Goal: Information Seeking & Learning: Find specific fact

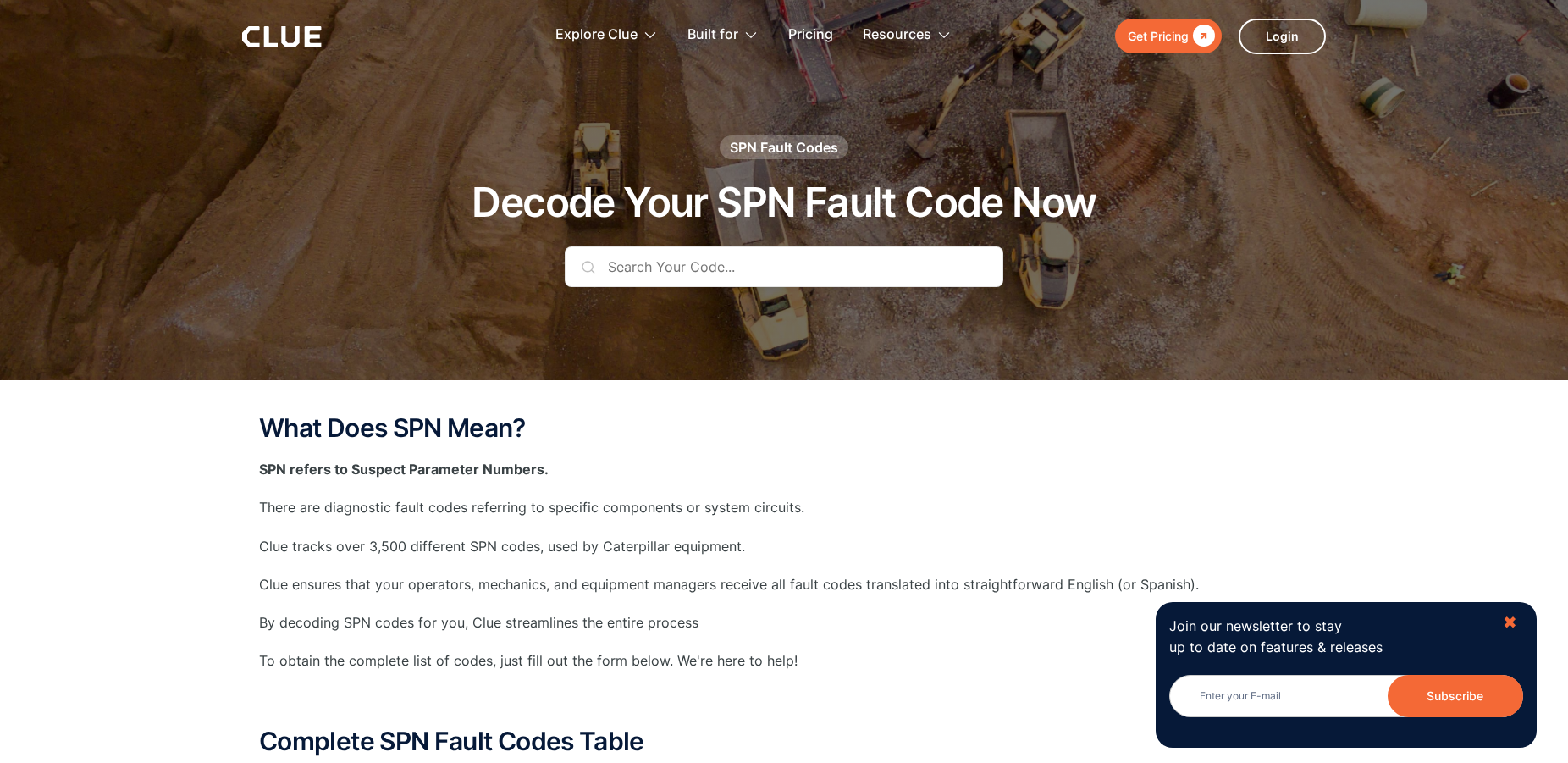
click at [1512, 622] on div "✖" at bounding box center [1510, 621] width 15 height 21
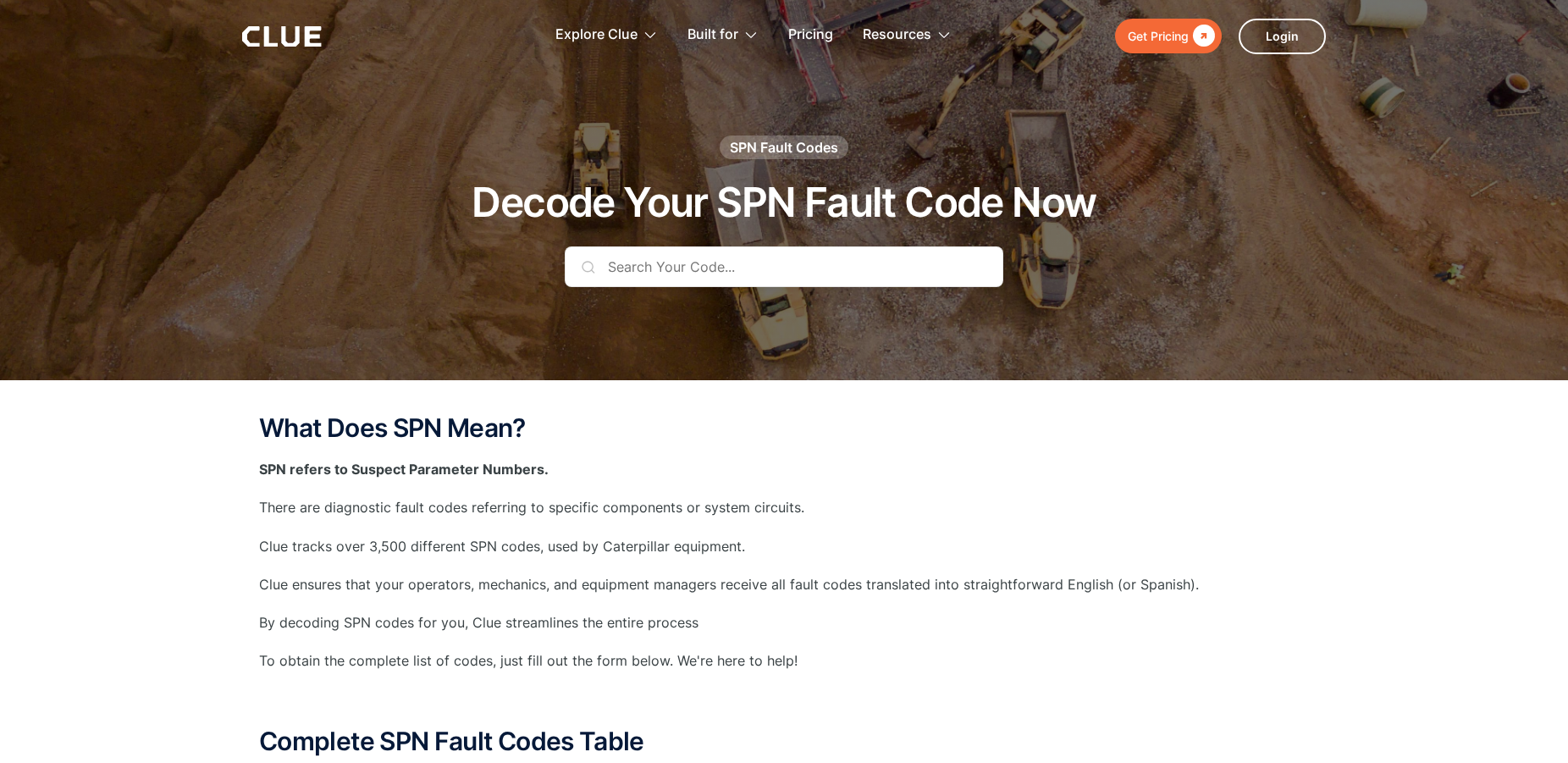
click at [1157, 37] on div "Get Pricing" at bounding box center [1158, 36] width 61 height 21
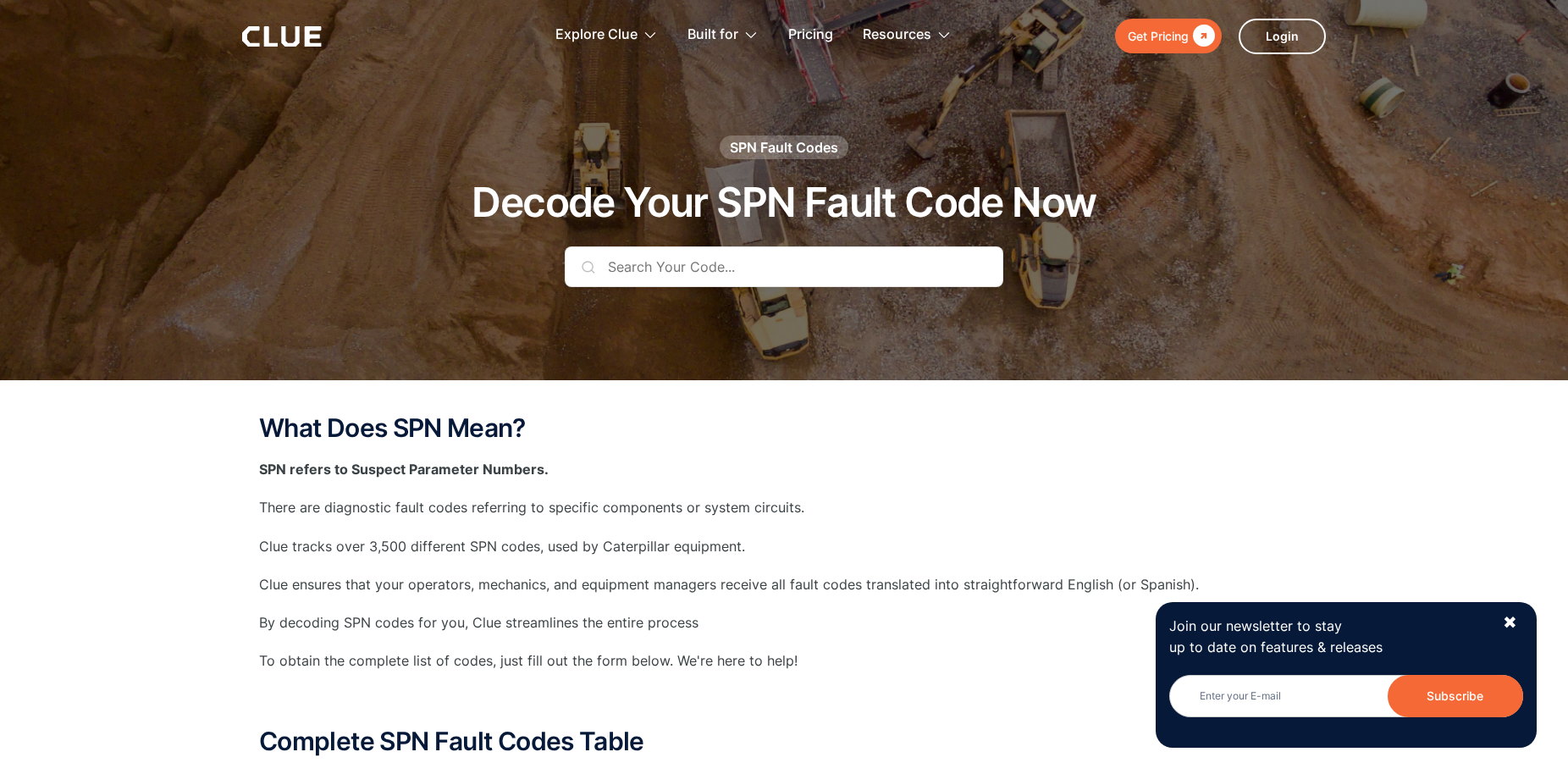
click at [780, 262] on input "text" at bounding box center [783, 266] width 439 height 41
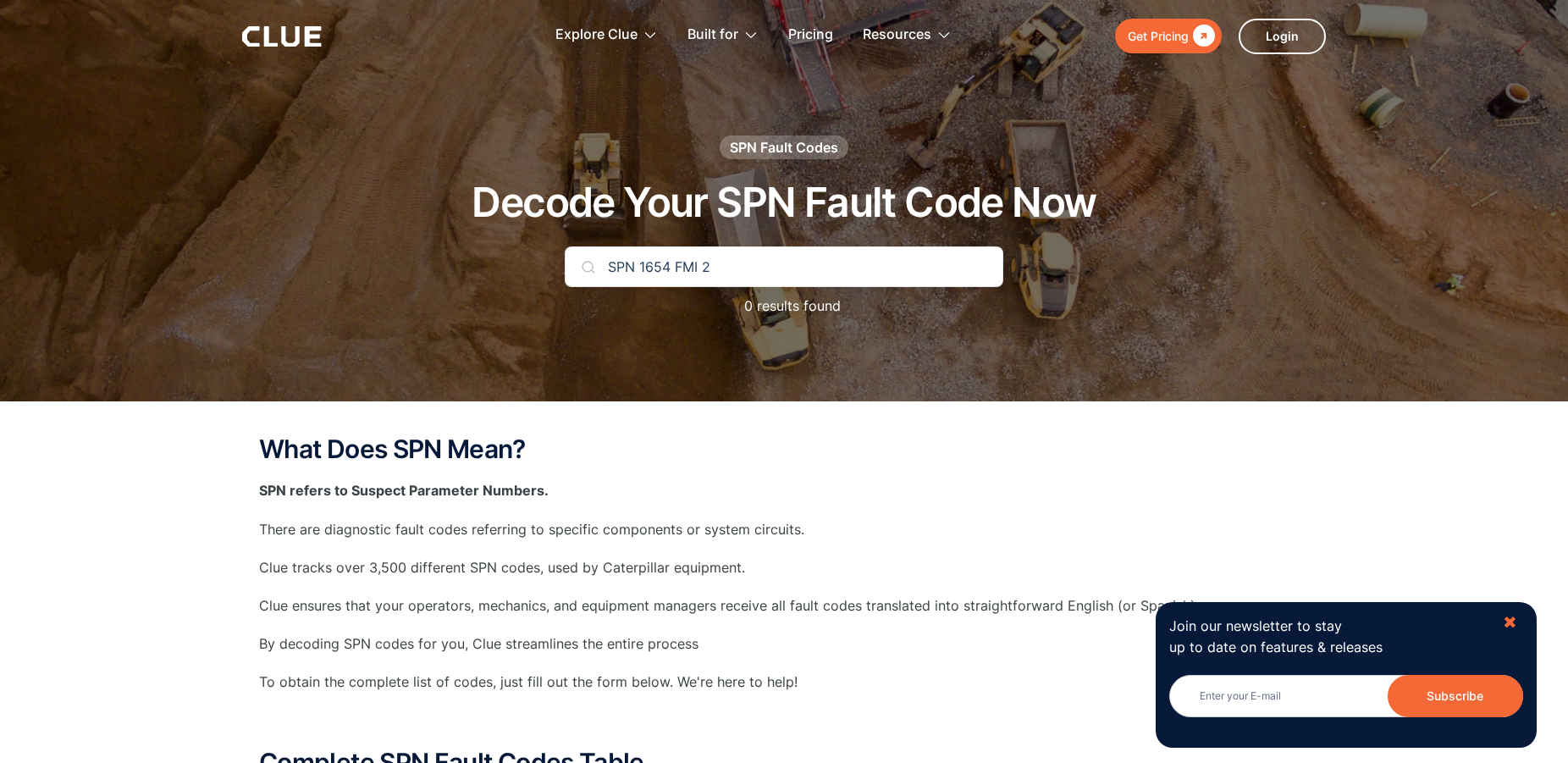
click at [1510, 623] on div "✖" at bounding box center [1510, 621] width 15 height 21
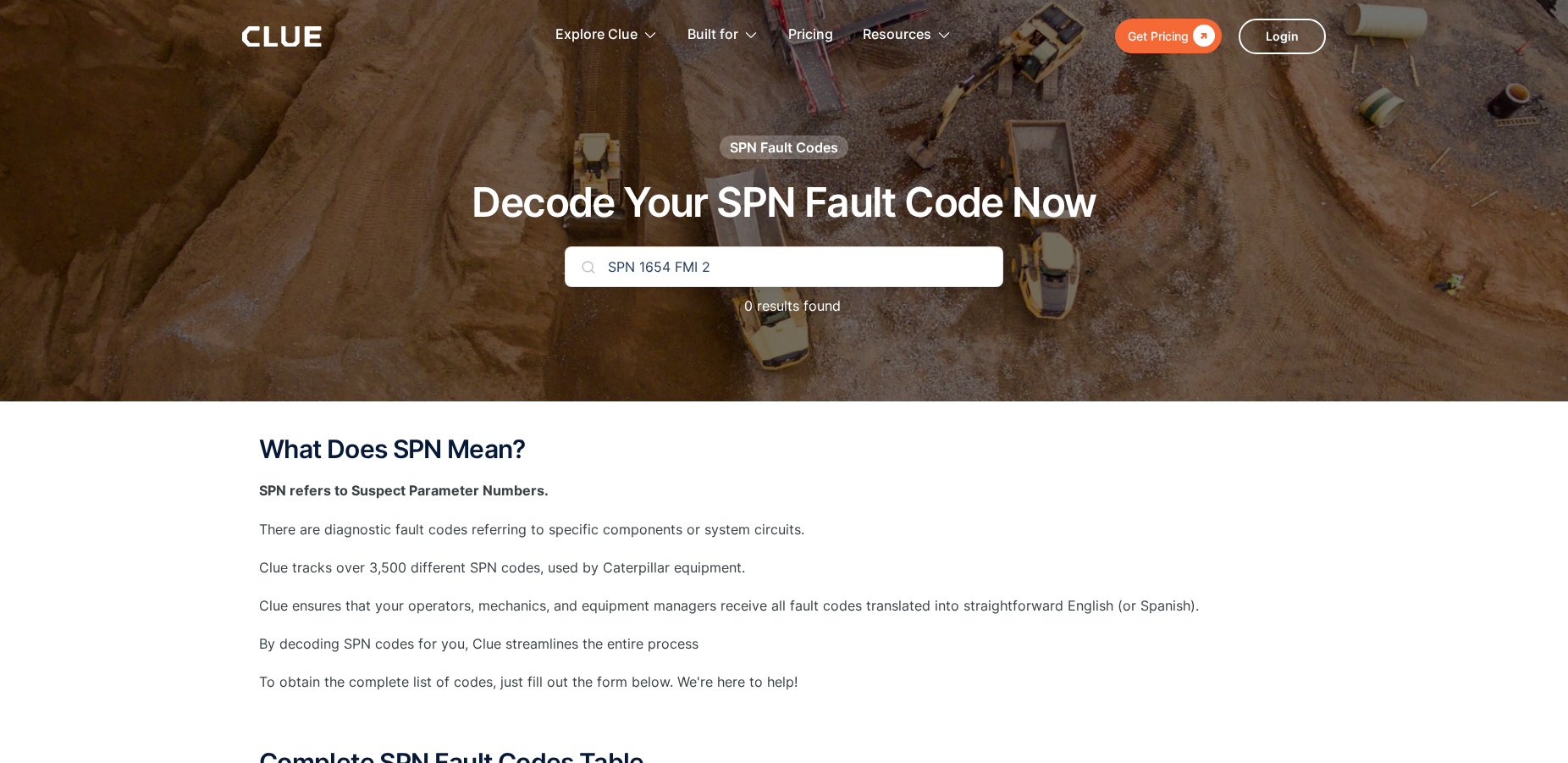
click at [905, 266] on input "SPN 1654 FMI 2" at bounding box center [783, 266] width 439 height 41
type input "SPN 1654"
click at [585, 269] on img at bounding box center [589, 267] width 14 height 14
click at [759, 254] on input "SPN 1654" at bounding box center [783, 266] width 439 height 41
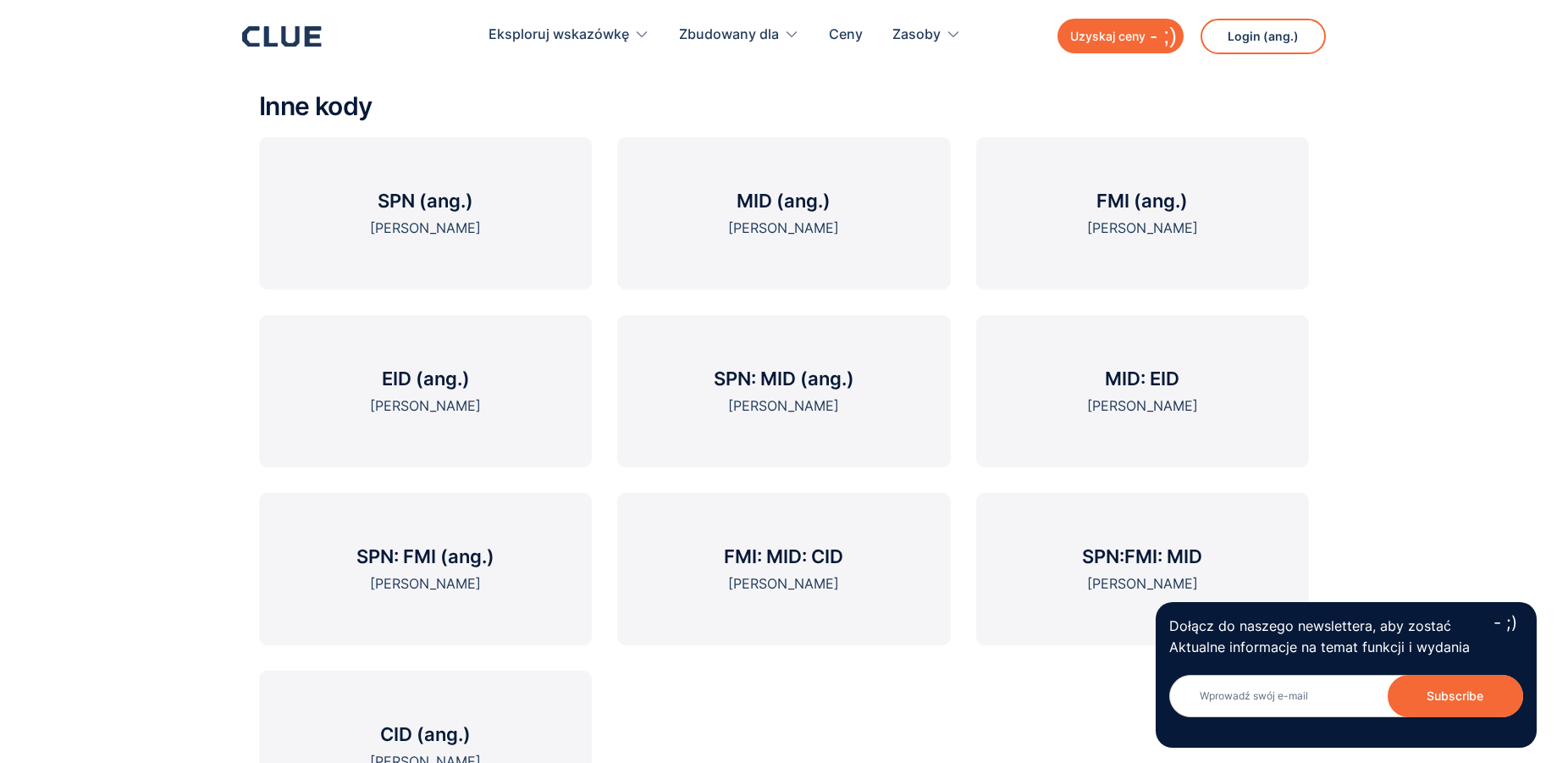
scroll to position [2013, 0]
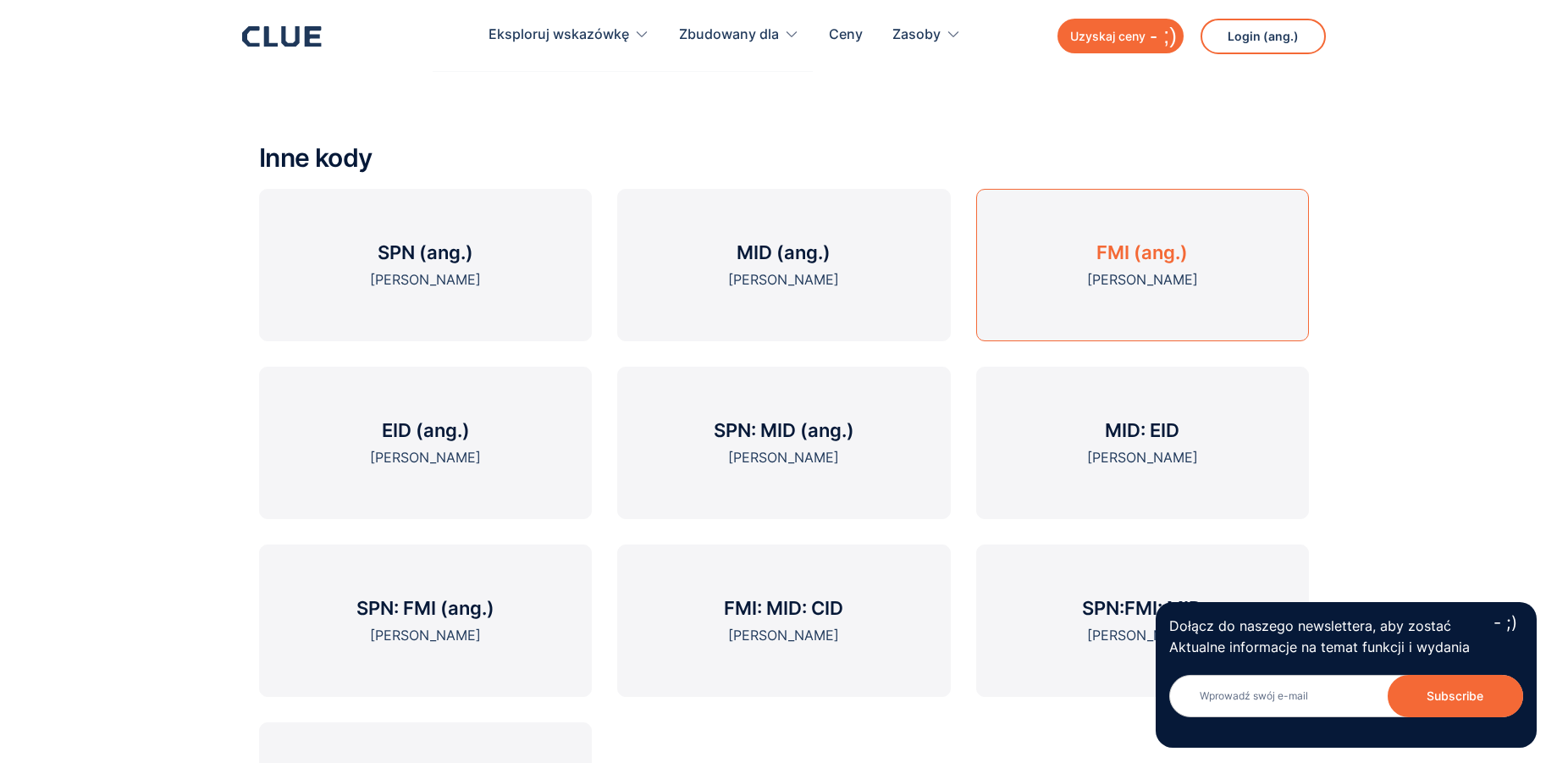
click at [1174, 244] on link "FMI (ang.) Kody błędów" at bounding box center [1142, 265] width 333 height 152
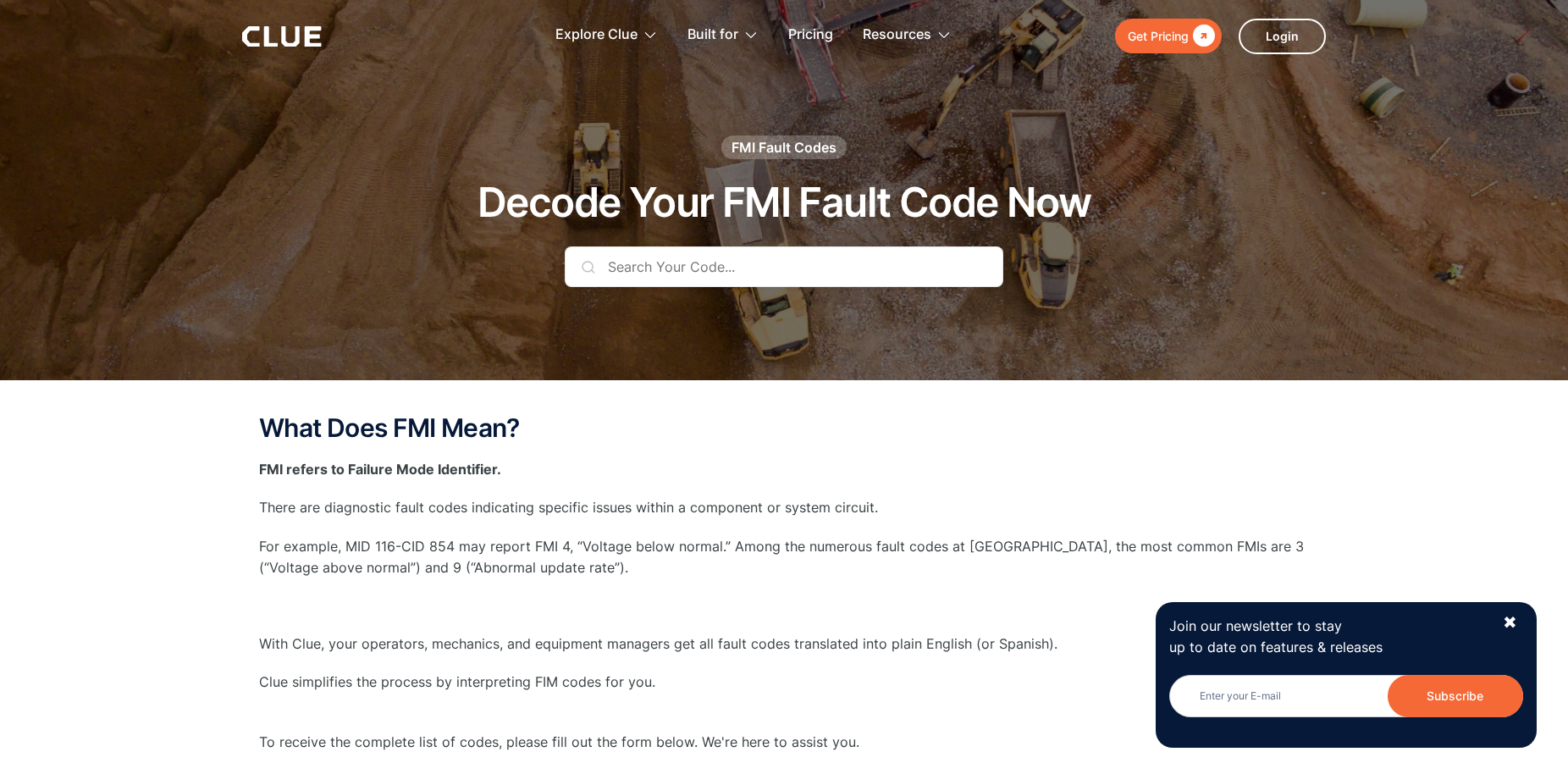
click at [722, 262] on input "text" at bounding box center [783, 266] width 439 height 41
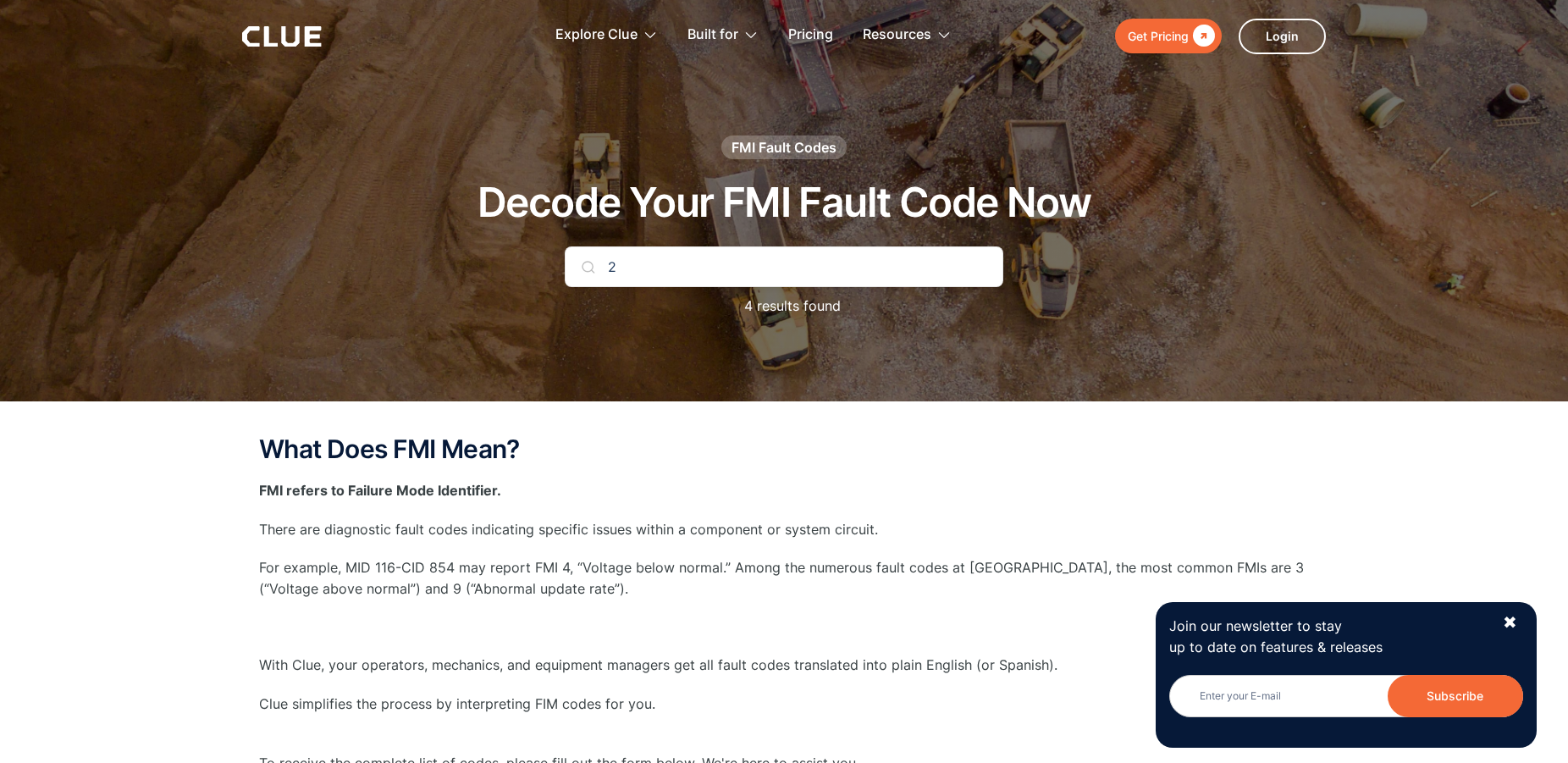
type input "2"
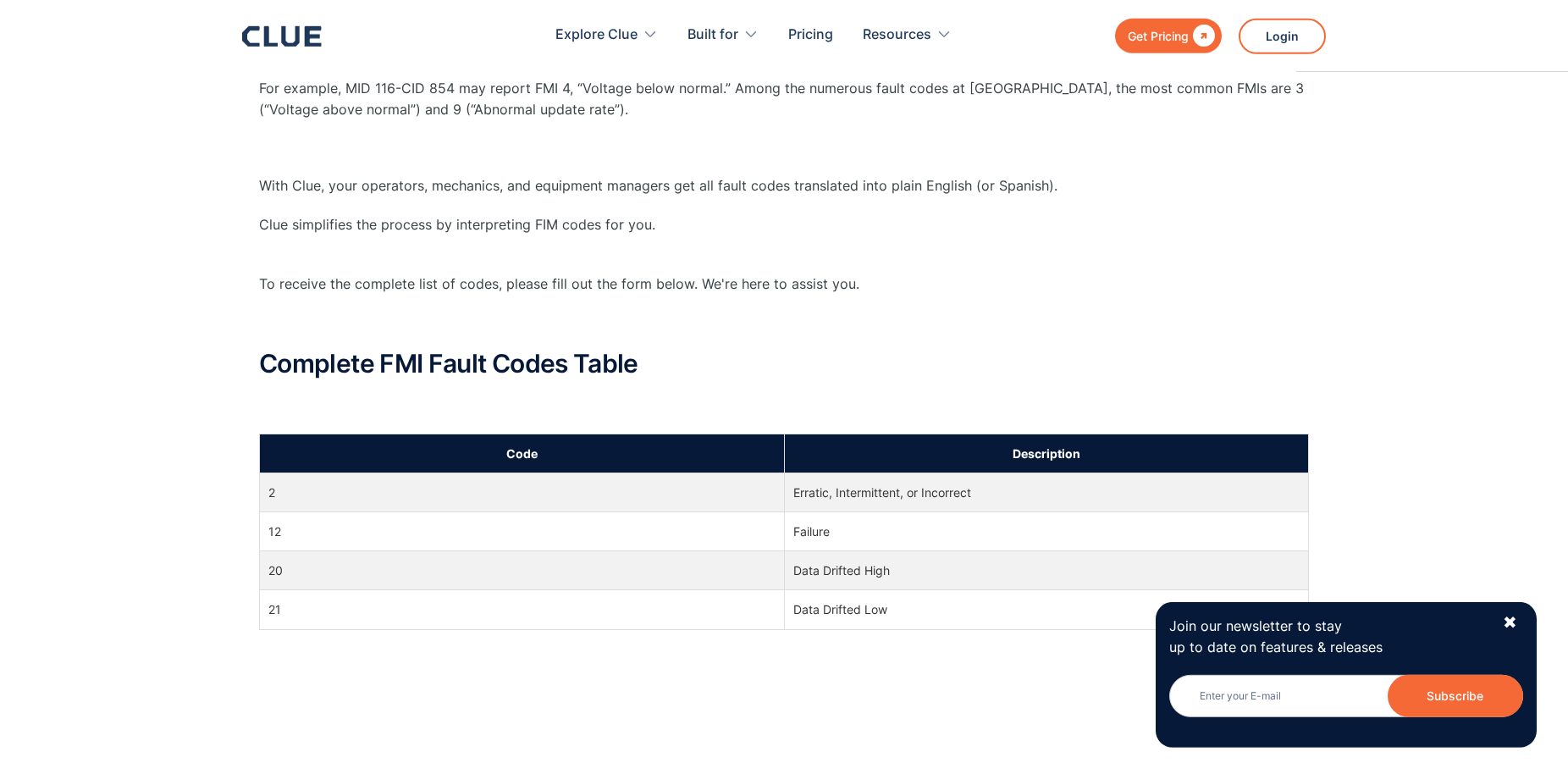
scroll to position [553, 0]
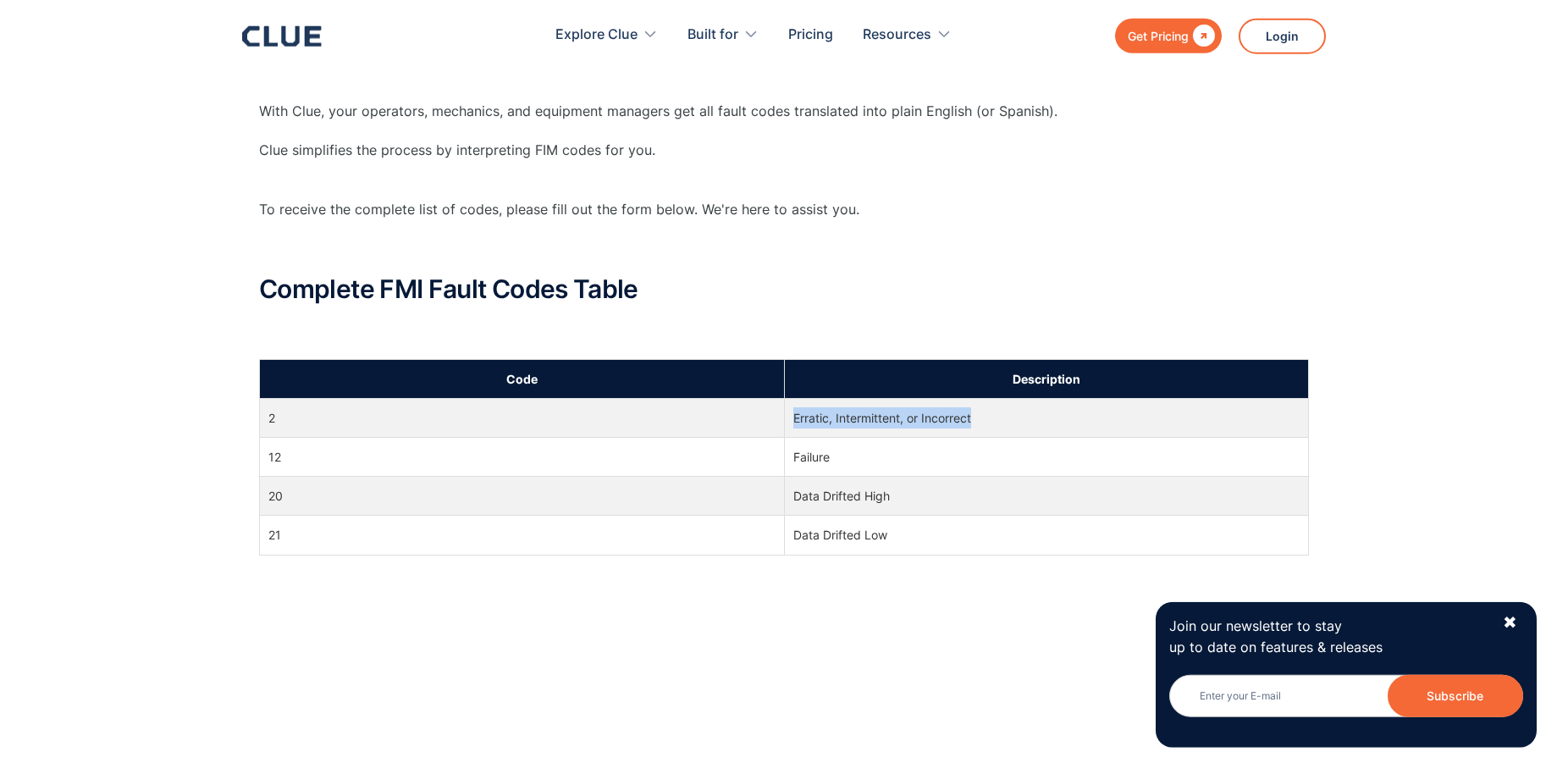
drag, startPoint x: 971, startPoint y: 415, endPoint x: 792, endPoint y: 414, distance: 179.0
click at [792, 414] on td "Erratic, Intermittent, or Incorrect" at bounding box center [1046, 417] width 525 height 39
click at [1370, 294] on div "What Does FMI Mean? FMI refers to Failure Mode Identifier. There are diagnostic…" at bounding box center [784, 759] width 1568 height 1824
drag, startPoint x: 892, startPoint y: 495, endPoint x: 790, endPoint y: 500, distance: 102.1
click at [790, 500] on td "Data Drifted High" at bounding box center [1046, 495] width 525 height 39
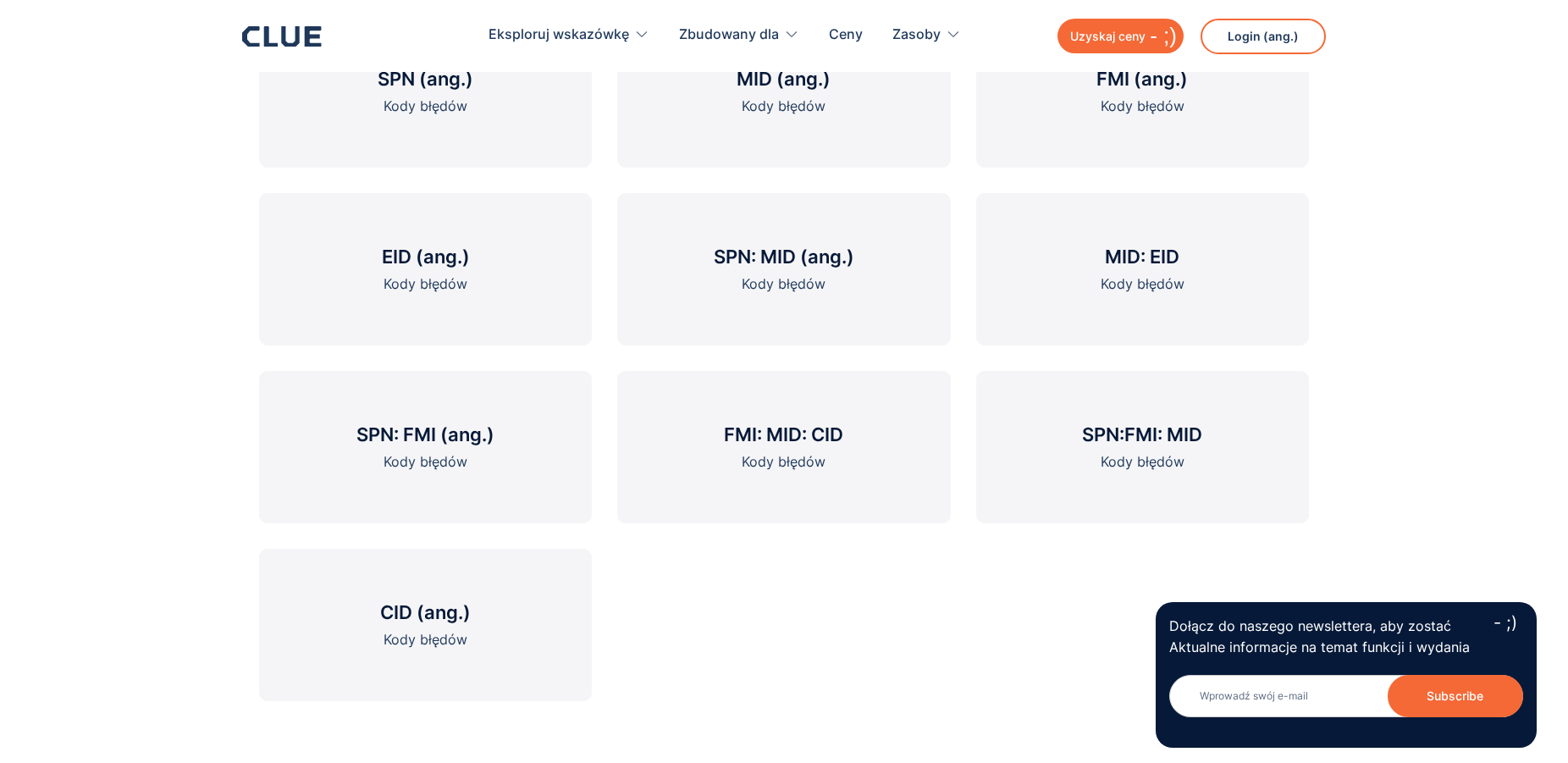
scroll to position [2177, 0]
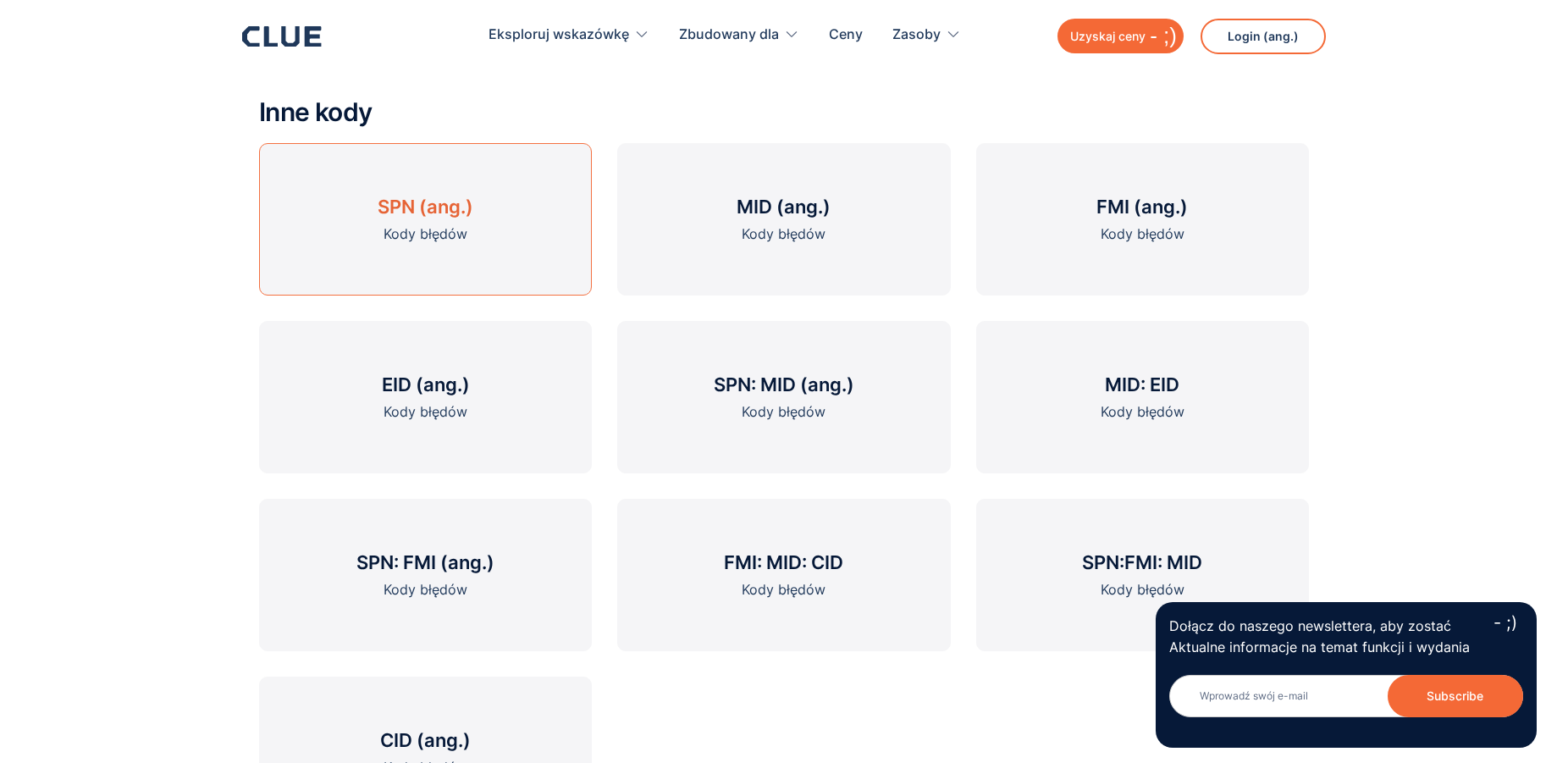
click at [430, 208] on h3 "SPN (ang.)" at bounding box center [425, 207] width 96 height 26
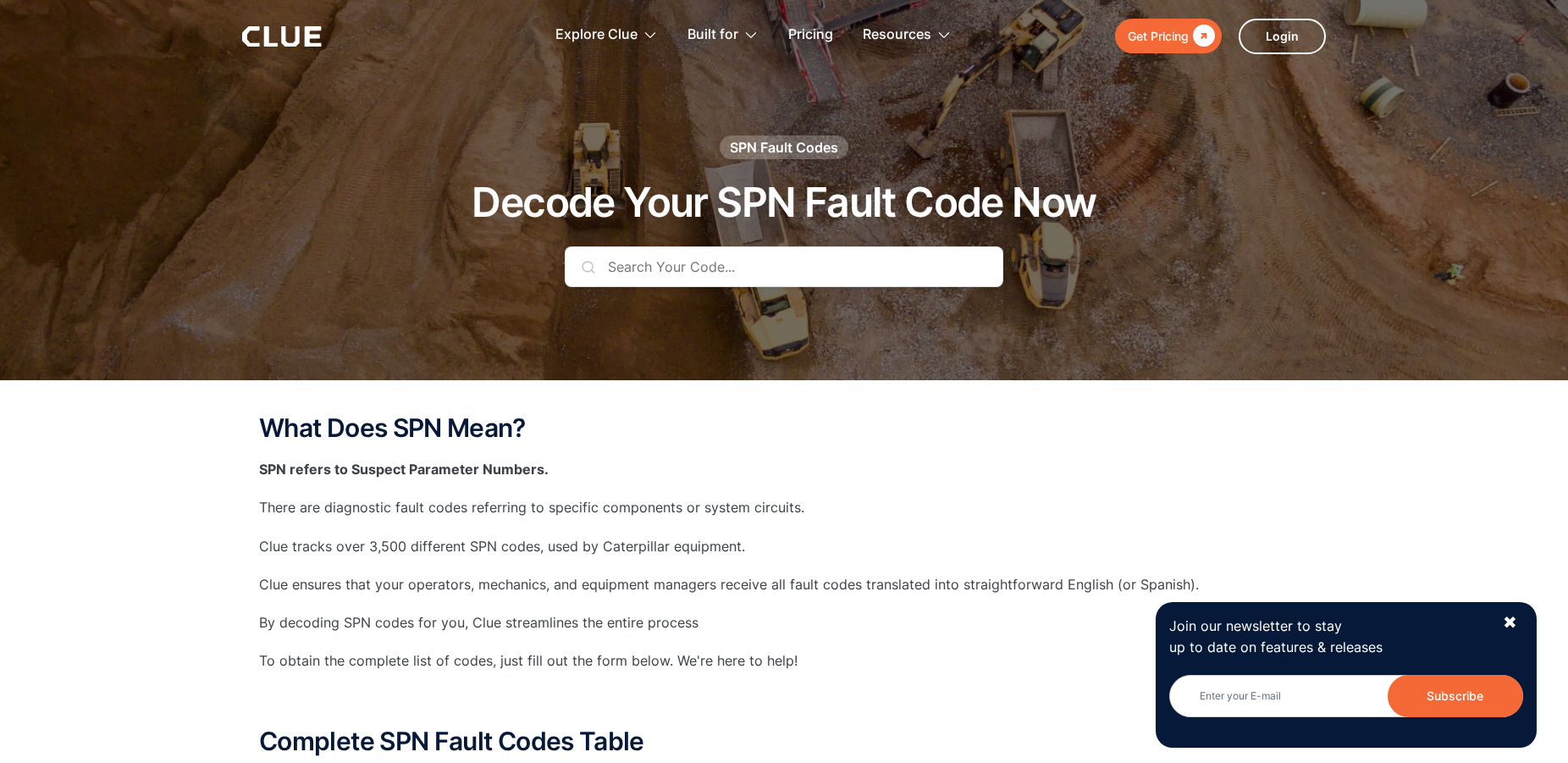
click at [620, 264] on input "text" at bounding box center [783, 266] width 439 height 41
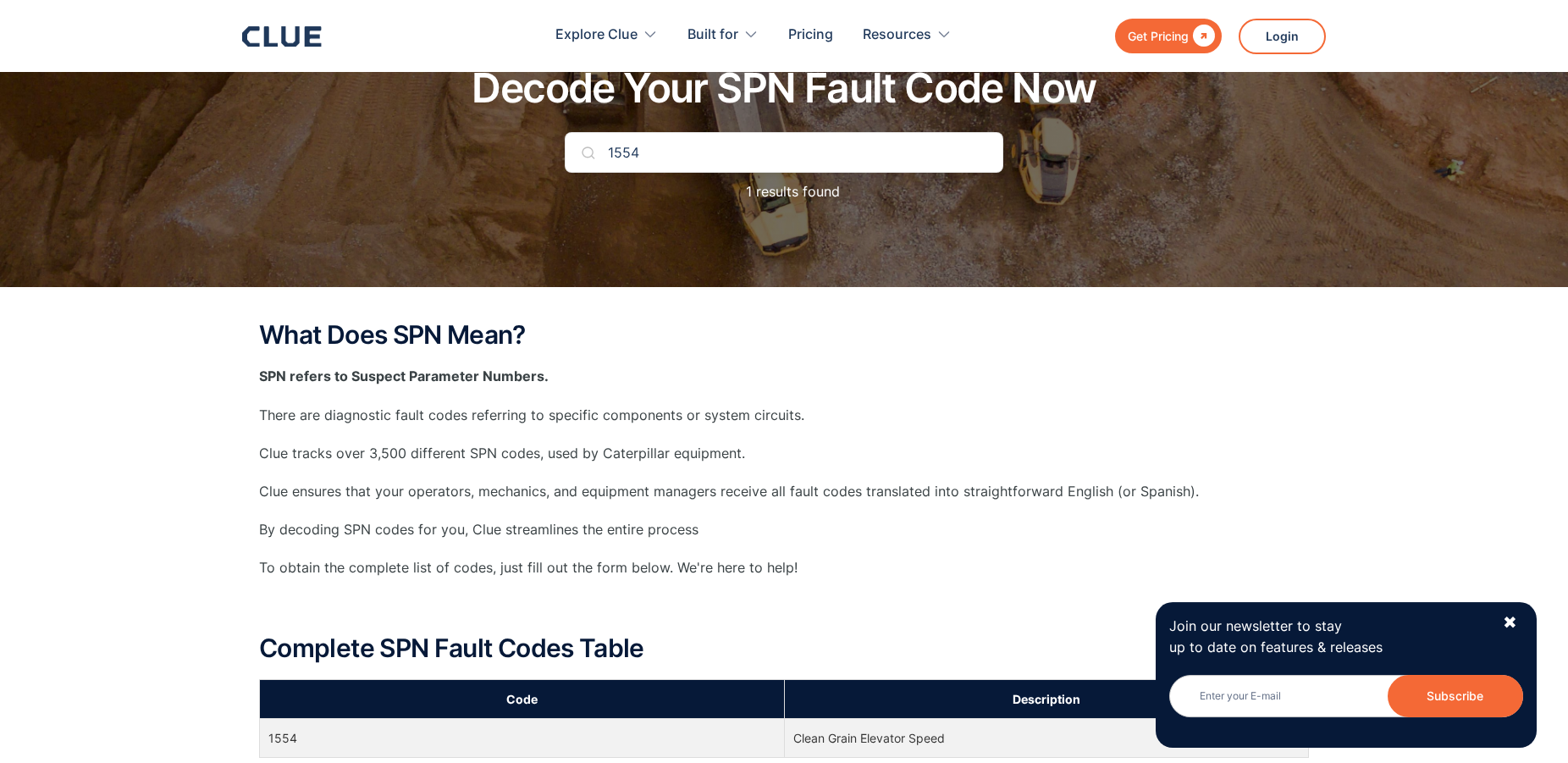
scroll to position [78, 0]
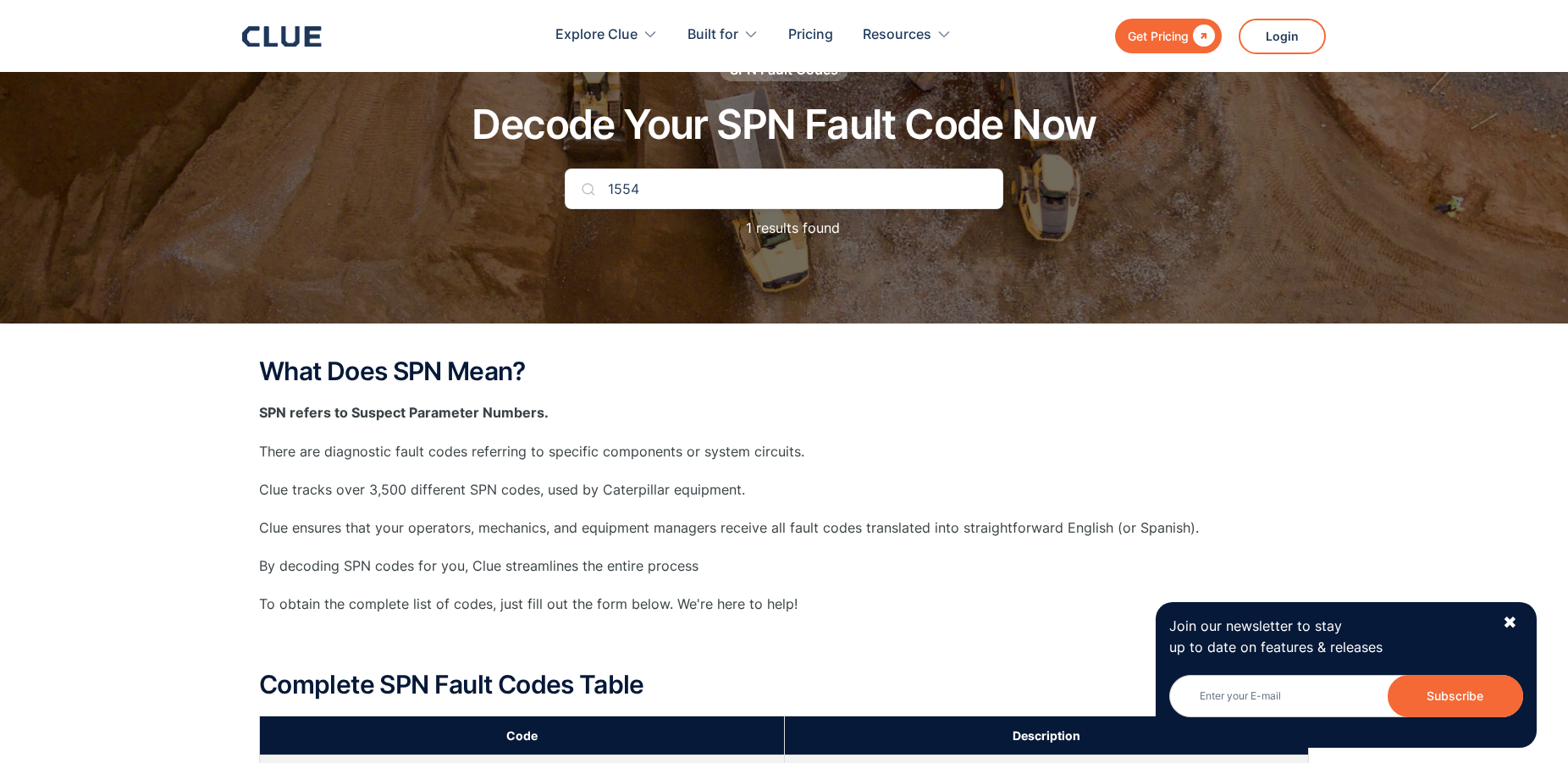
click at [625, 185] on input "1554" at bounding box center [783, 188] width 439 height 41
type input "1654"
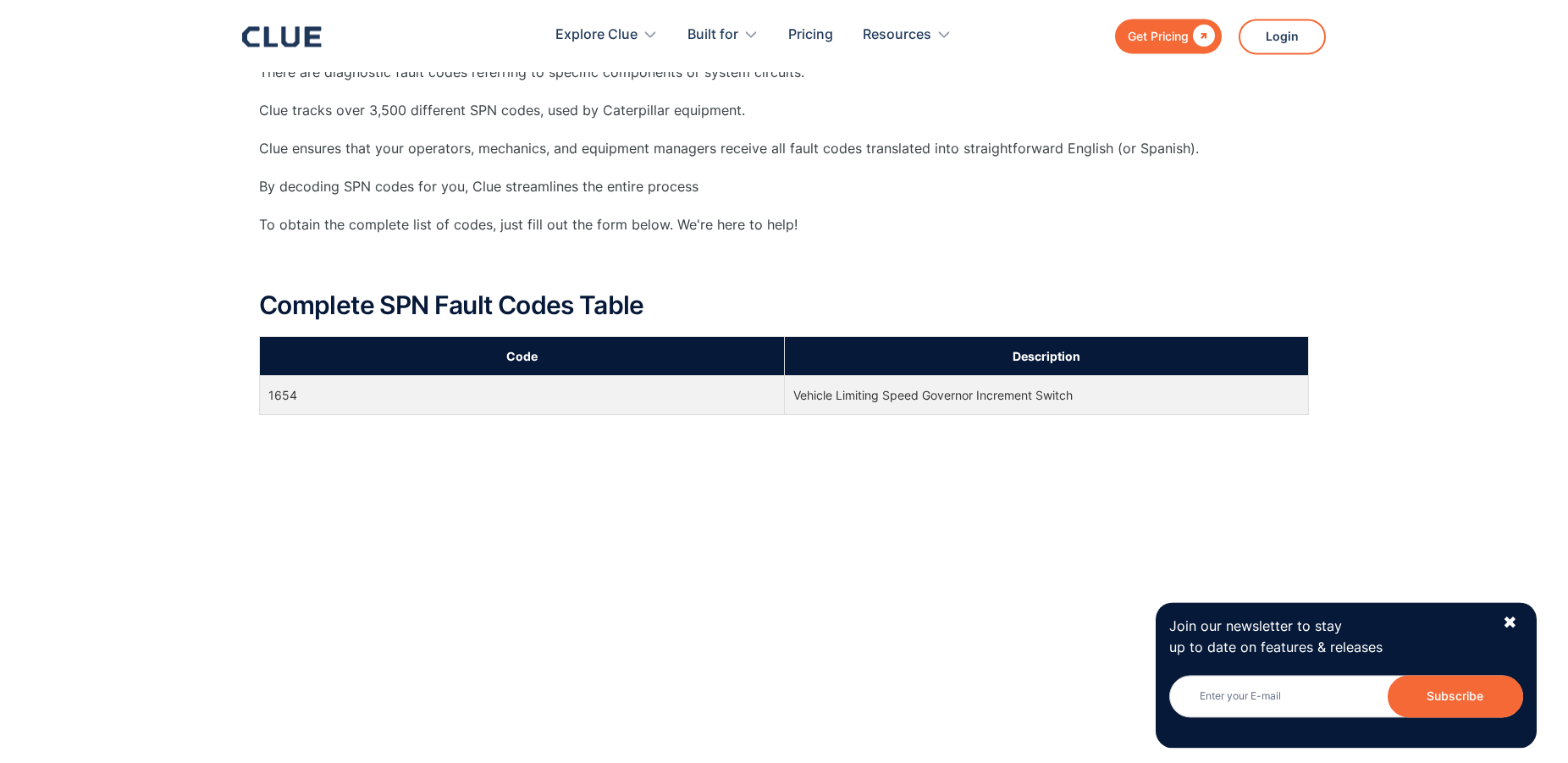
scroll to position [462, 0]
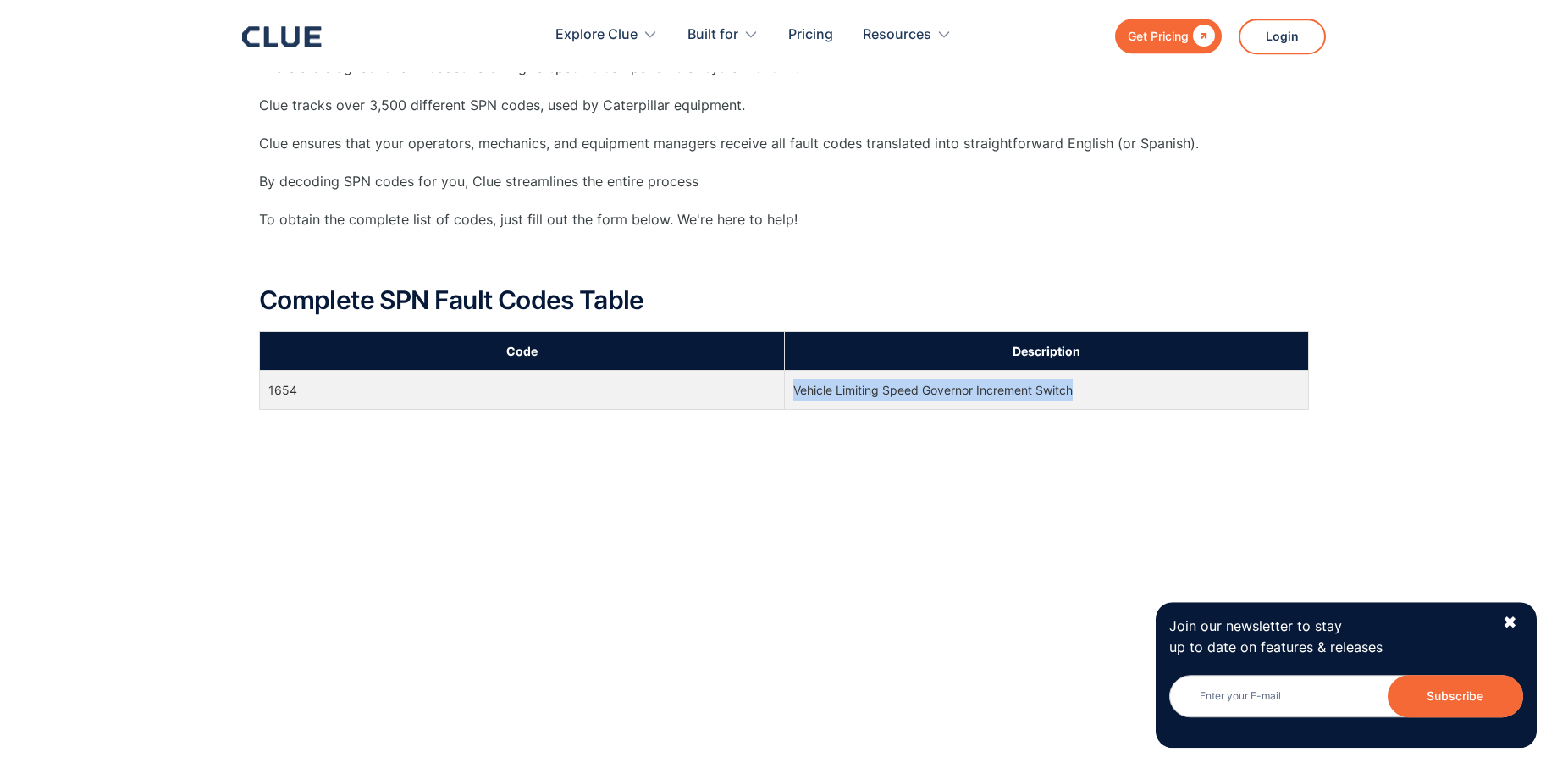
drag, startPoint x: 1084, startPoint y: 391, endPoint x: 788, endPoint y: 415, distance: 297.0
click at [1298, 704] on input "Newsletter" at bounding box center [1345, 696] width 353 height 43
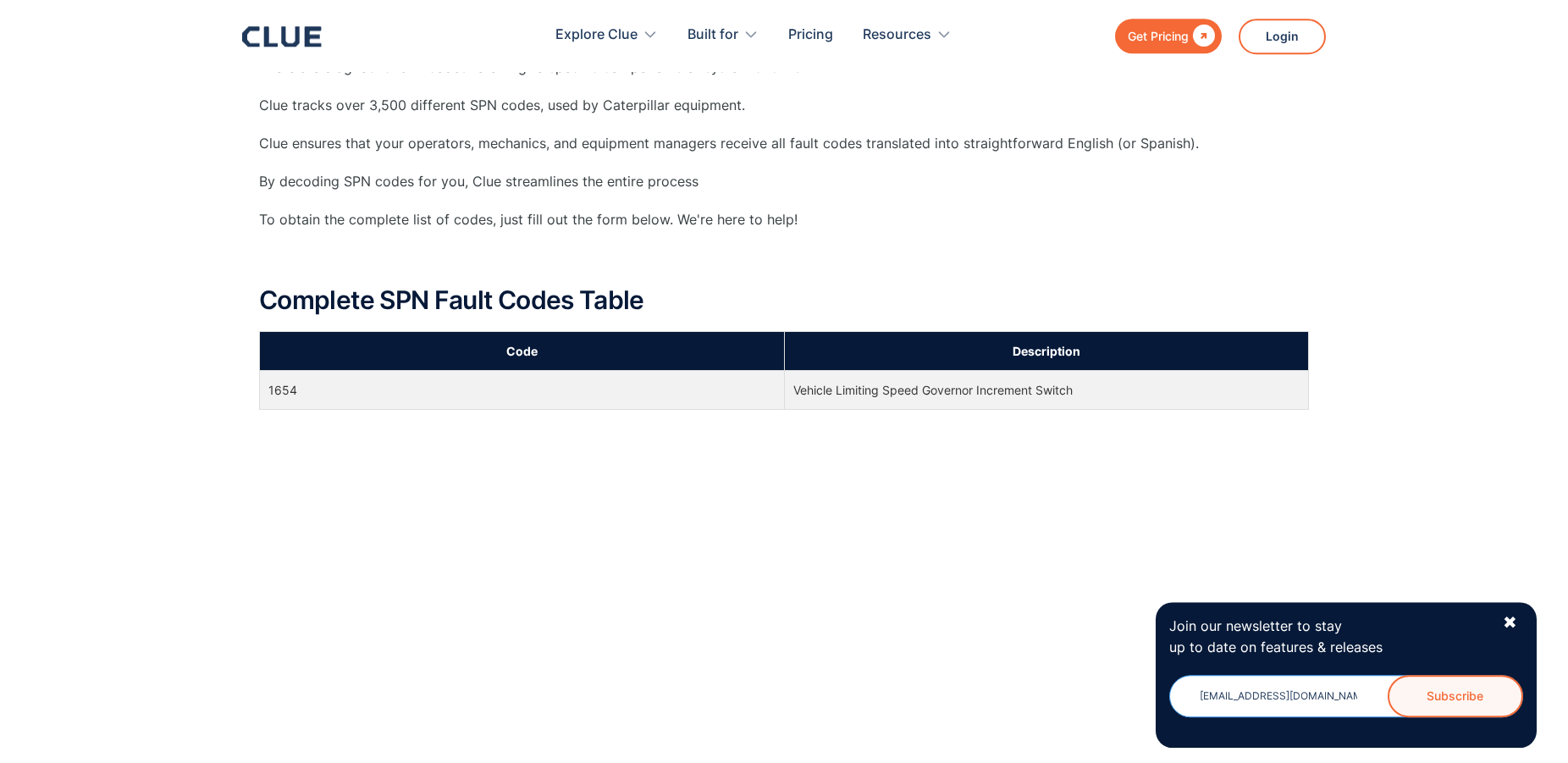
type input "[EMAIL_ADDRESS][DOMAIN_NAME]"
click at [1433, 701] on input "Subscribe" at bounding box center [1455, 696] width 136 height 43
type input "Please wait..."
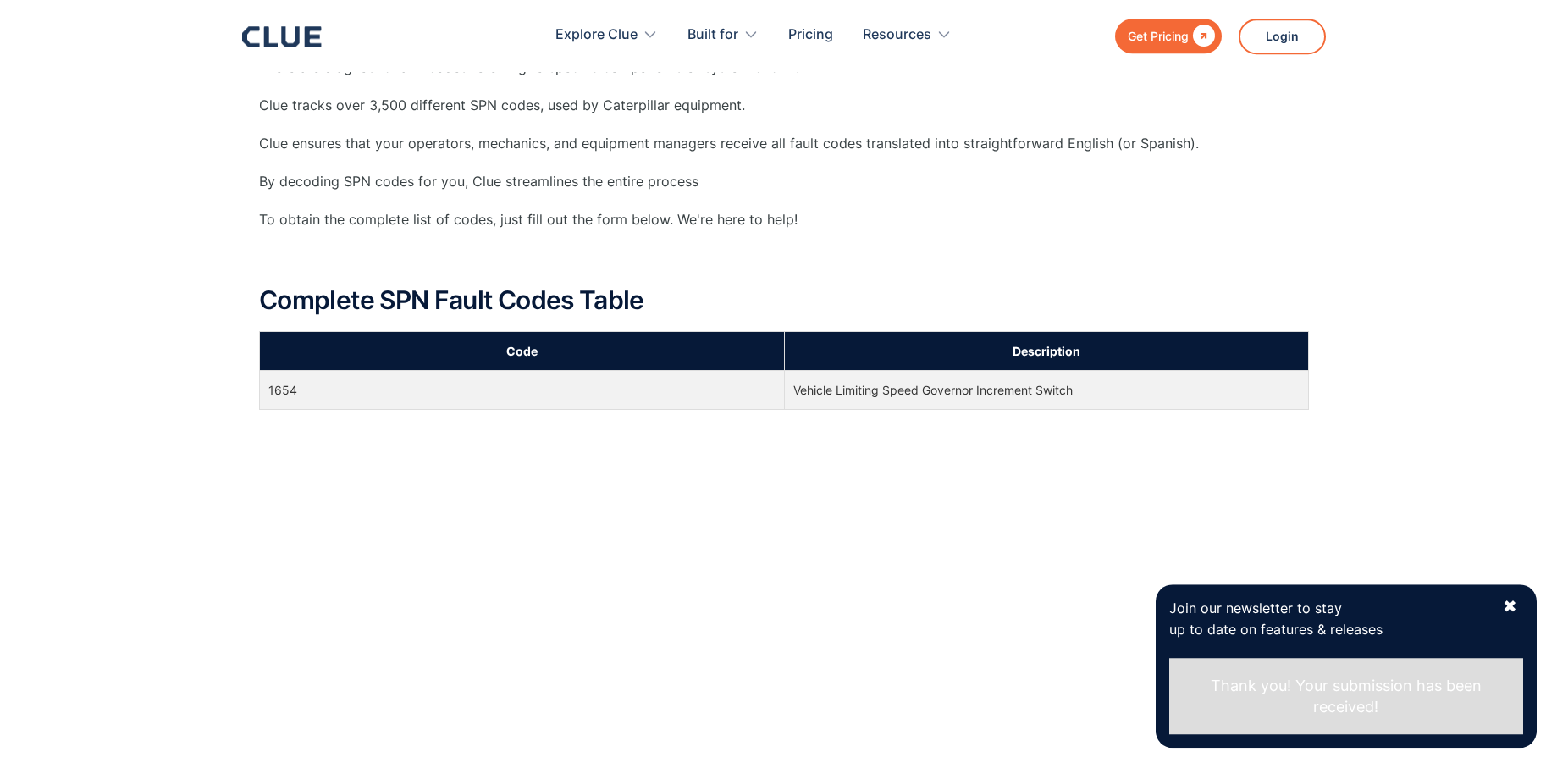
click at [1520, 604] on div "Join our newsletter to stay up to date on features & releases [EMAIL_ADDRESS][D…" at bounding box center [1345, 665] width 381 height 163
click at [1513, 611] on div "✖" at bounding box center [1510, 606] width 15 height 21
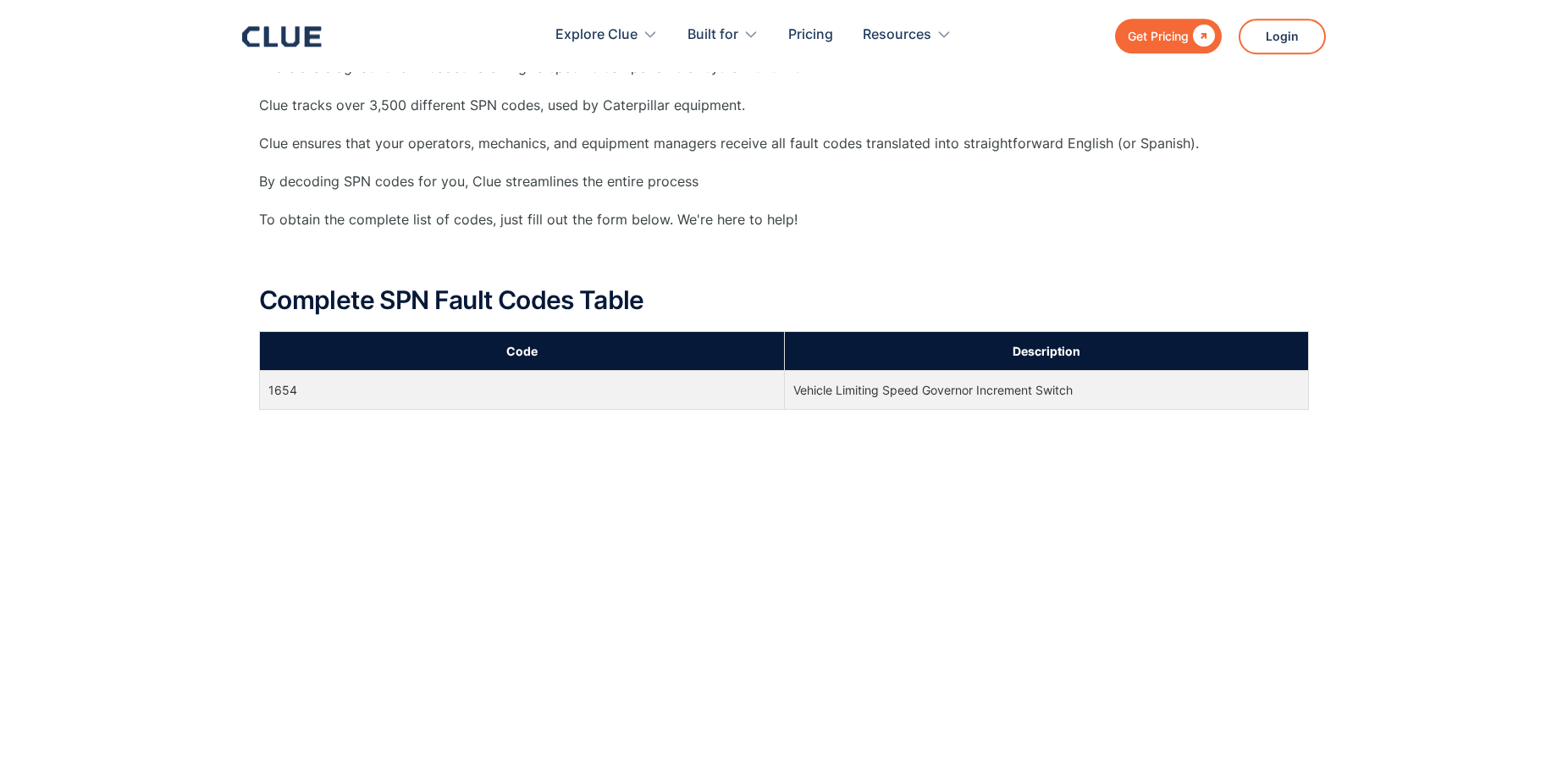
scroll to position [0, 0]
